Goal: Information Seeking & Learning: Learn about a topic

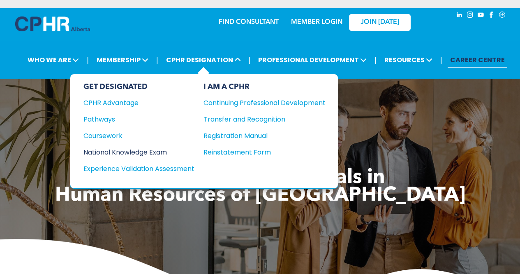
click at [124, 147] on div "National Knowledge Exam" at bounding box center [134, 152] width 100 height 10
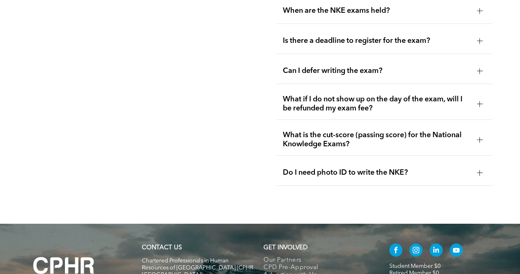
scroll to position [1168, 0]
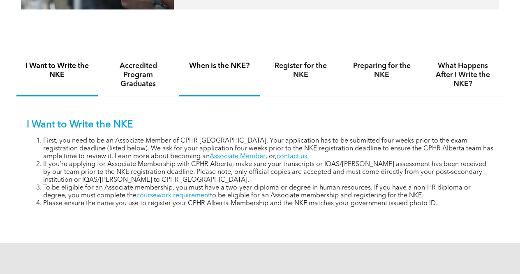
scroll to position [482, 0]
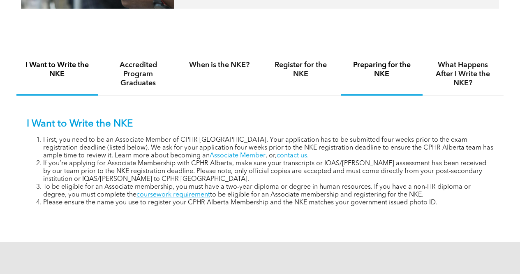
click at [363, 89] on div "Preparing for the NKE" at bounding box center [381, 74] width 81 height 42
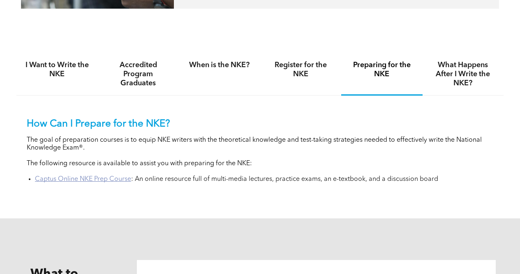
click at [72, 178] on link "Captus Online NKE Prep Course" at bounding box center [83, 179] width 96 height 7
